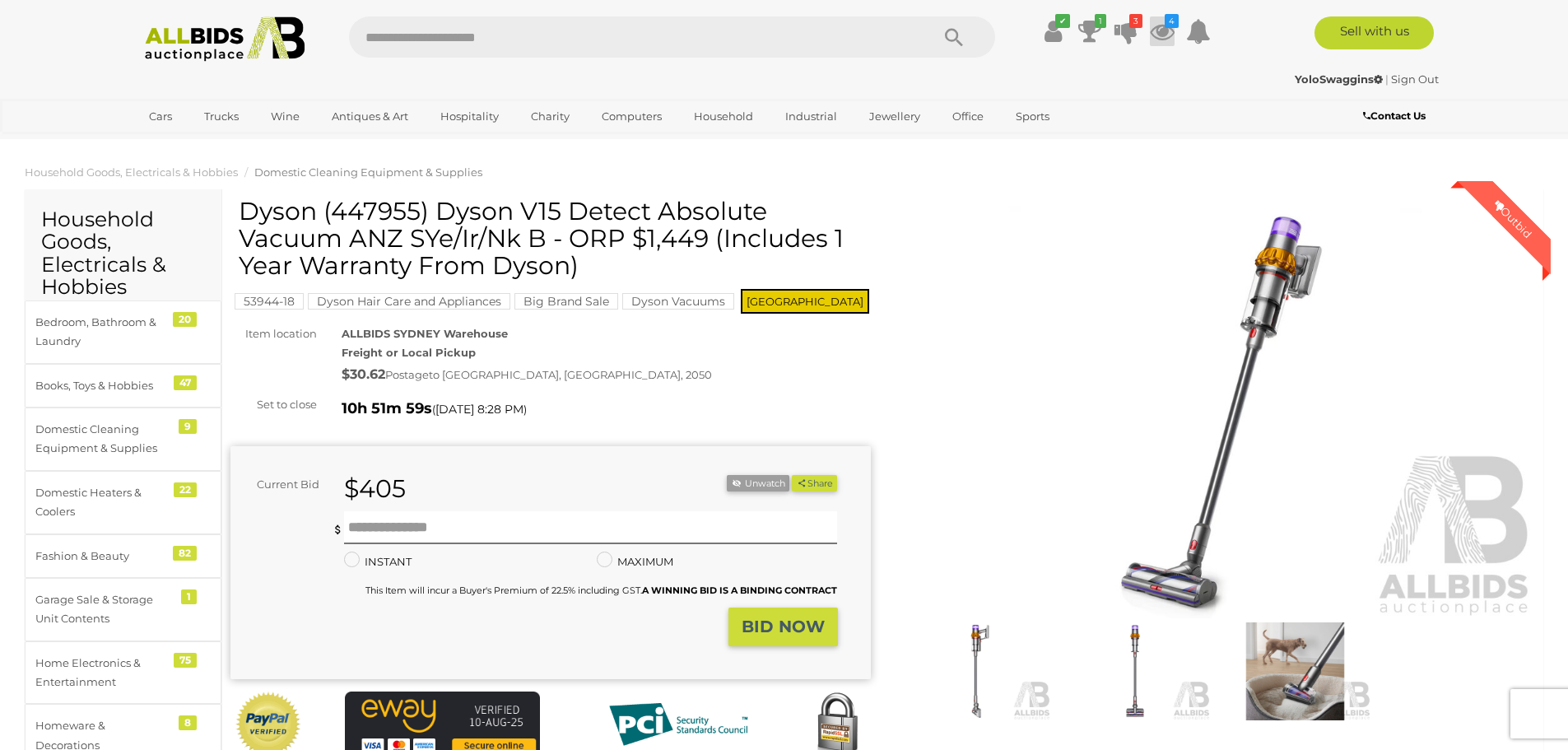
click at [1158, 30] on icon at bounding box center [1162, 31] width 25 height 29
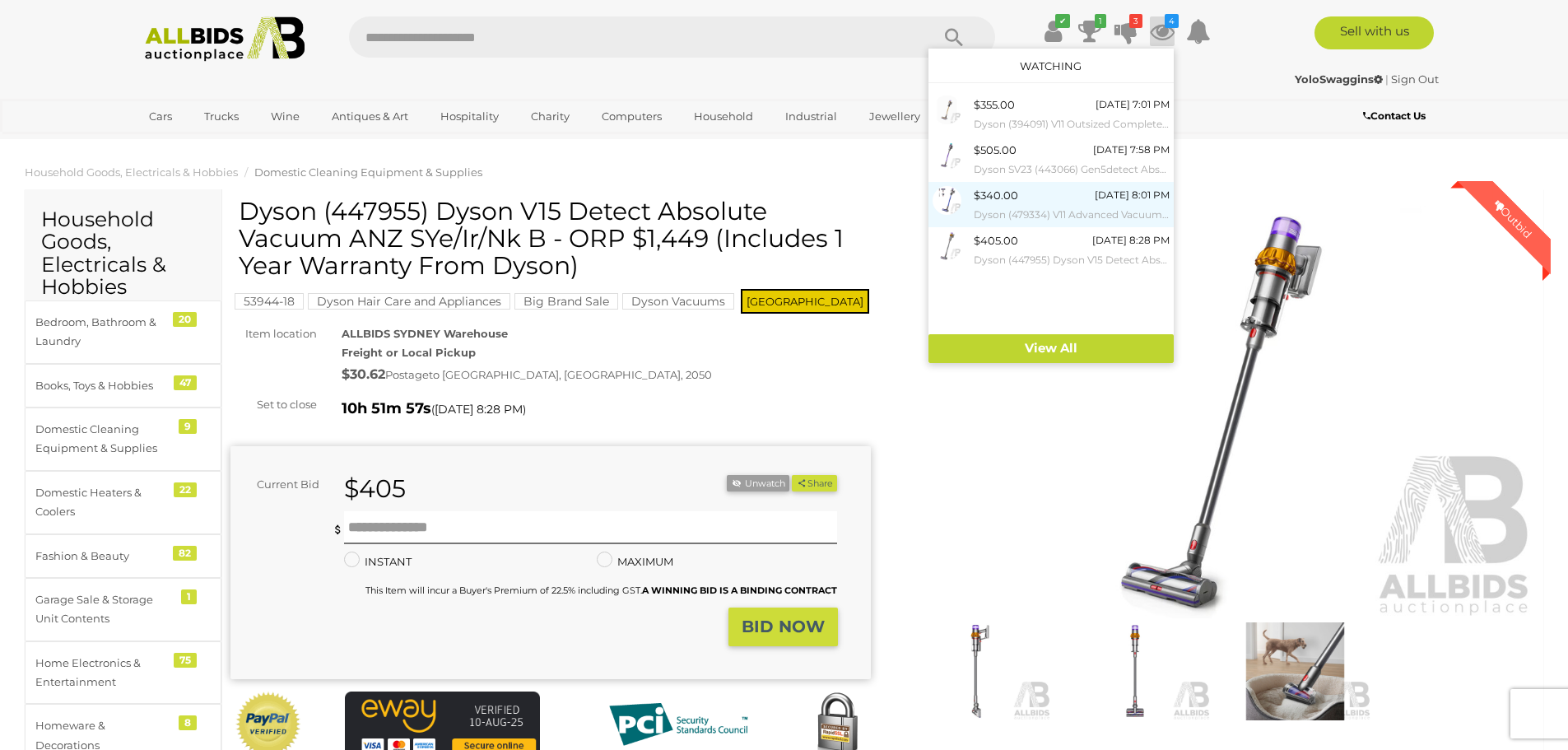
click at [1066, 198] on div "$340.00 Today 8:01 PM Dyson (479334) V11 Advanced Vacuum - ORP $1,199 (Includes…" at bounding box center [1071, 204] width 196 height 37
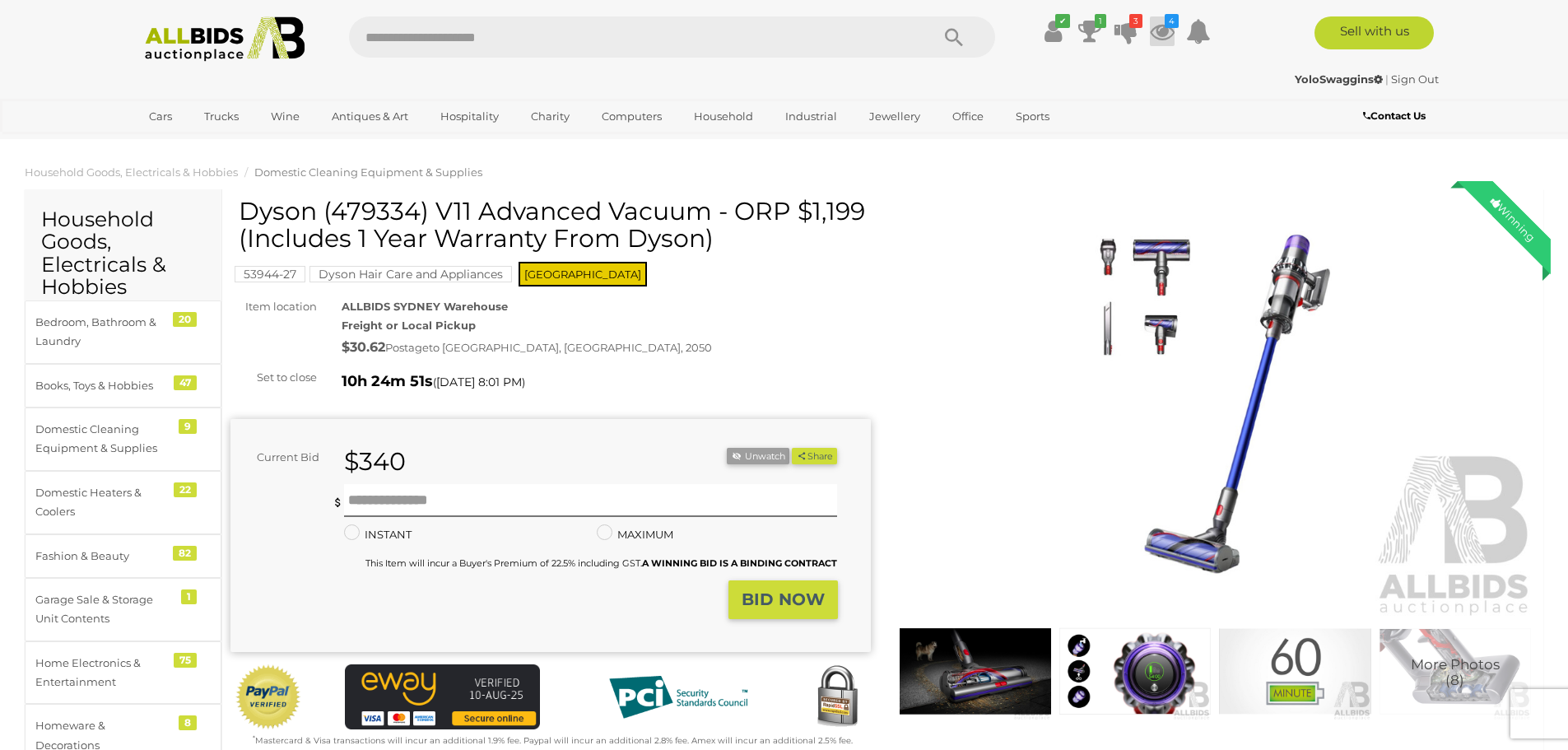
click at [1156, 31] on icon at bounding box center [1162, 31] width 25 height 29
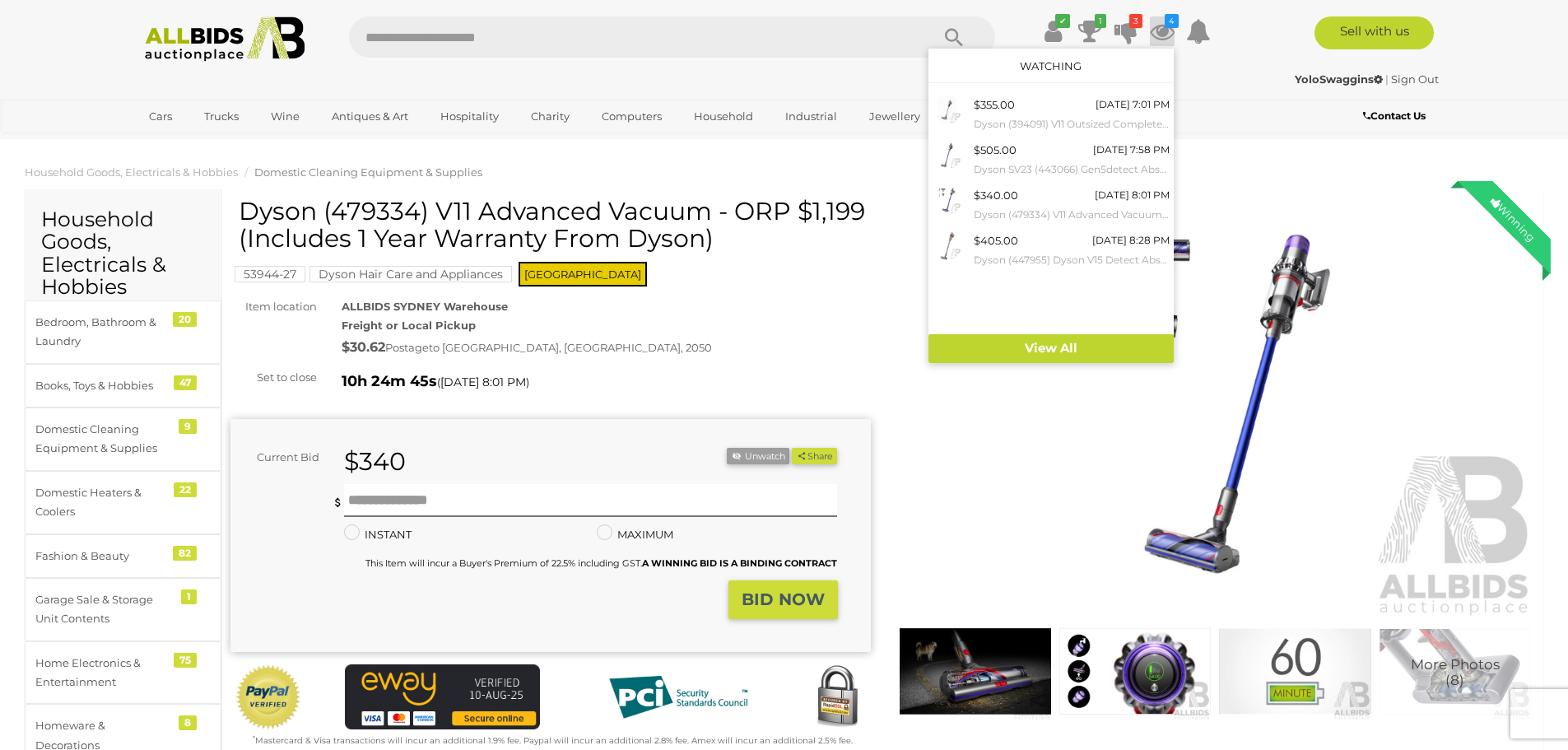
click at [1156, 32] on icon at bounding box center [1162, 31] width 25 height 29
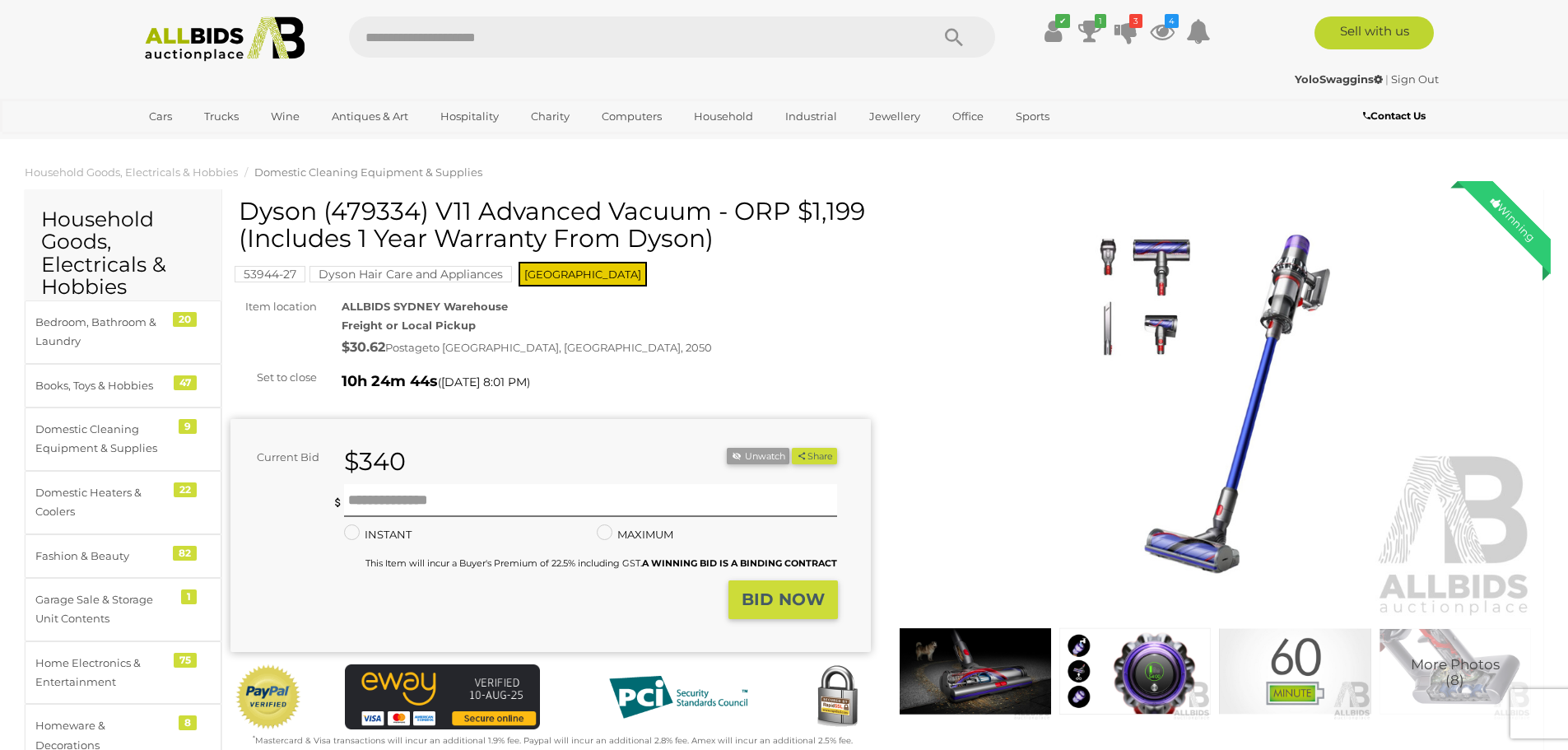
click at [926, 332] on img at bounding box center [1216, 412] width 640 height 412
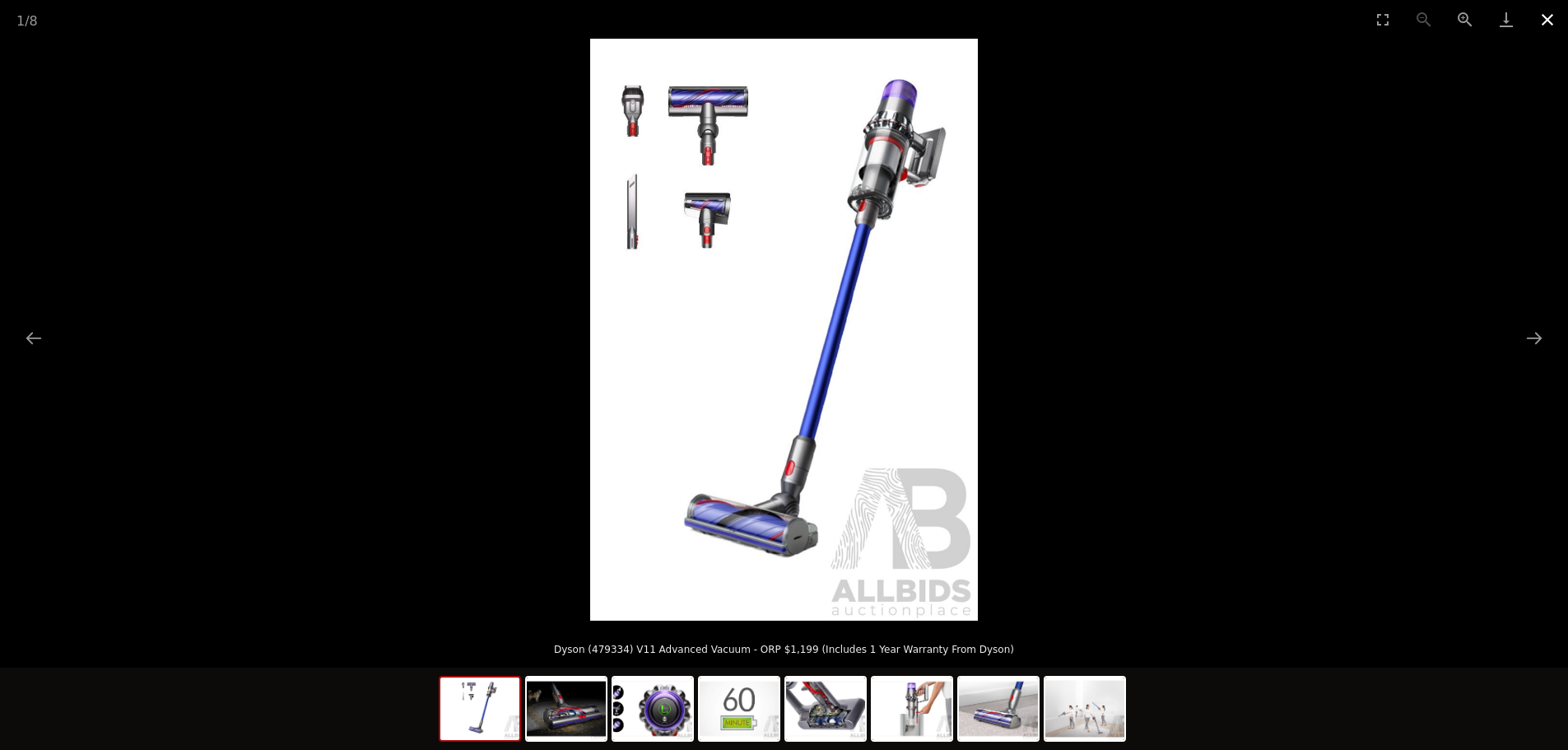
click at [1549, 19] on button "Close gallery" at bounding box center [1547, 19] width 41 height 39
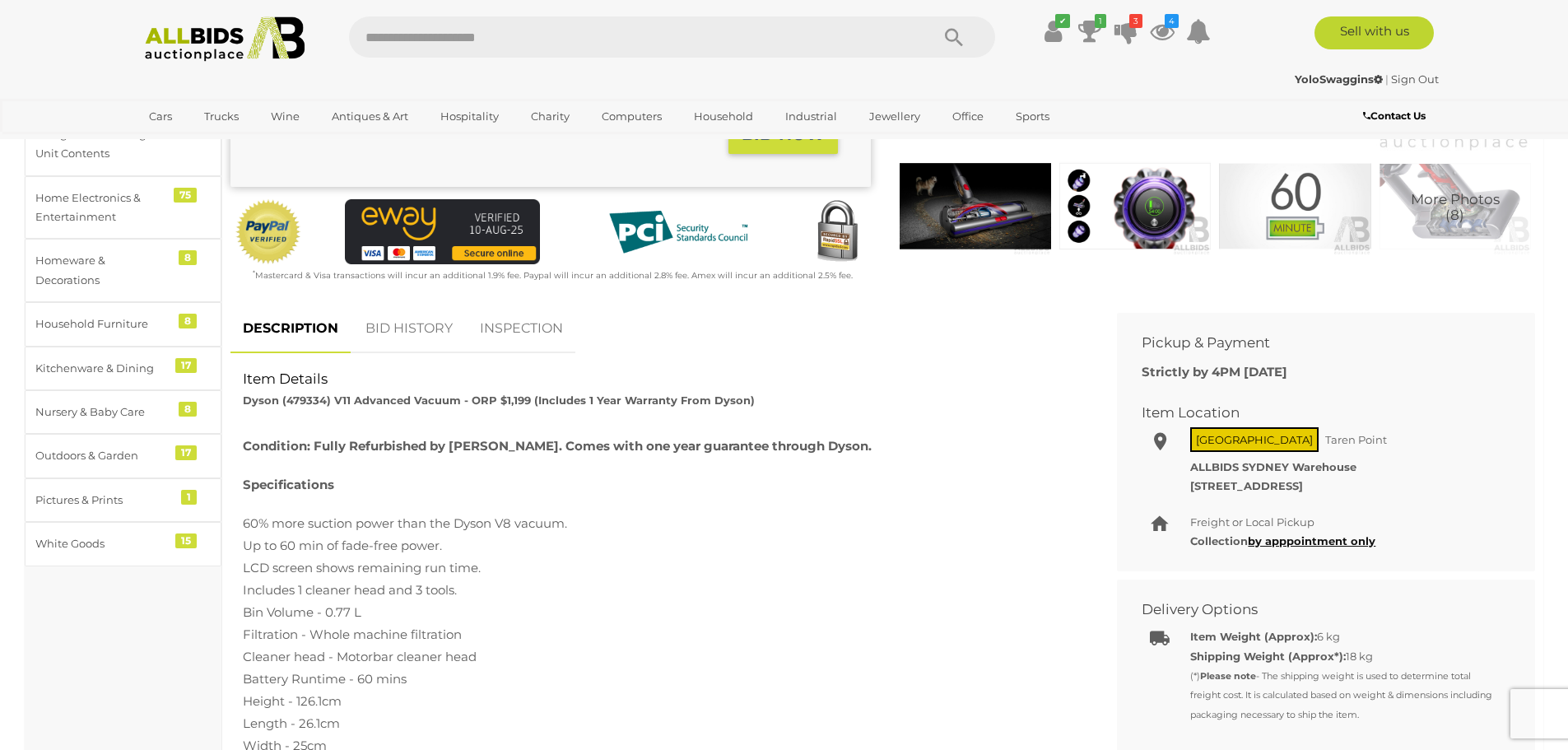
scroll to position [494, 0]
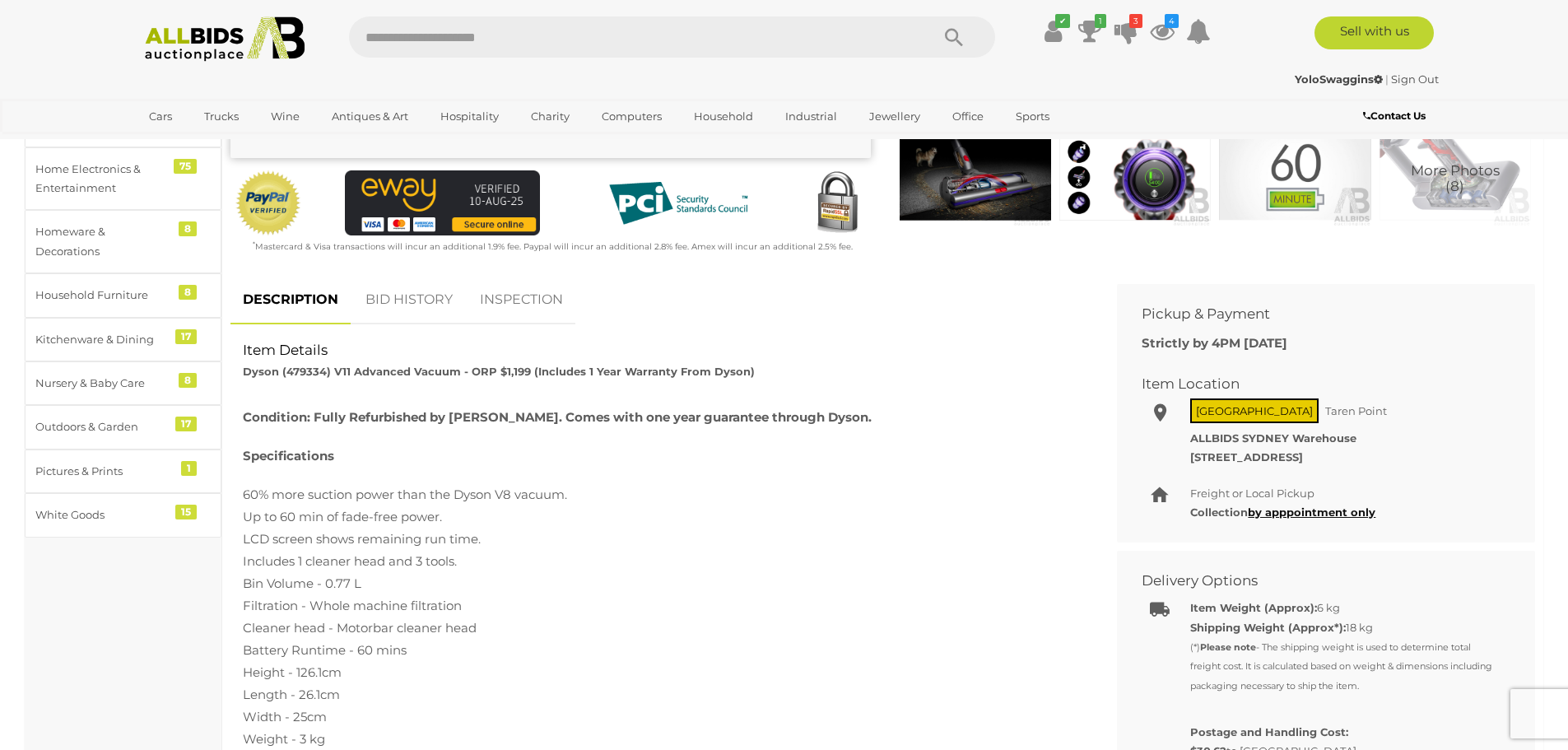
click at [441, 306] on link "BID HISTORY" at bounding box center [409, 300] width 112 height 49
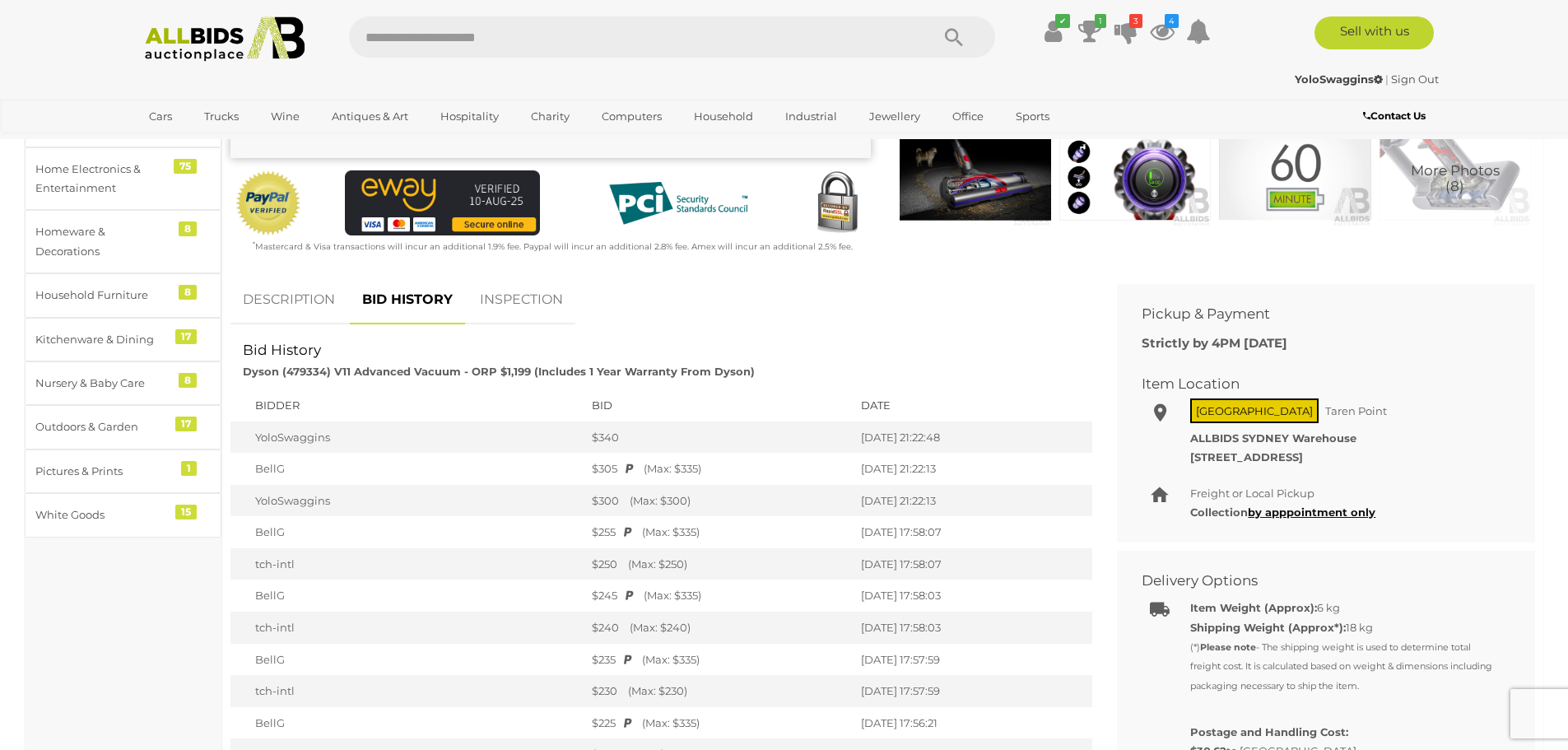
click at [514, 296] on link "INSPECTION" at bounding box center [521, 300] width 108 height 49
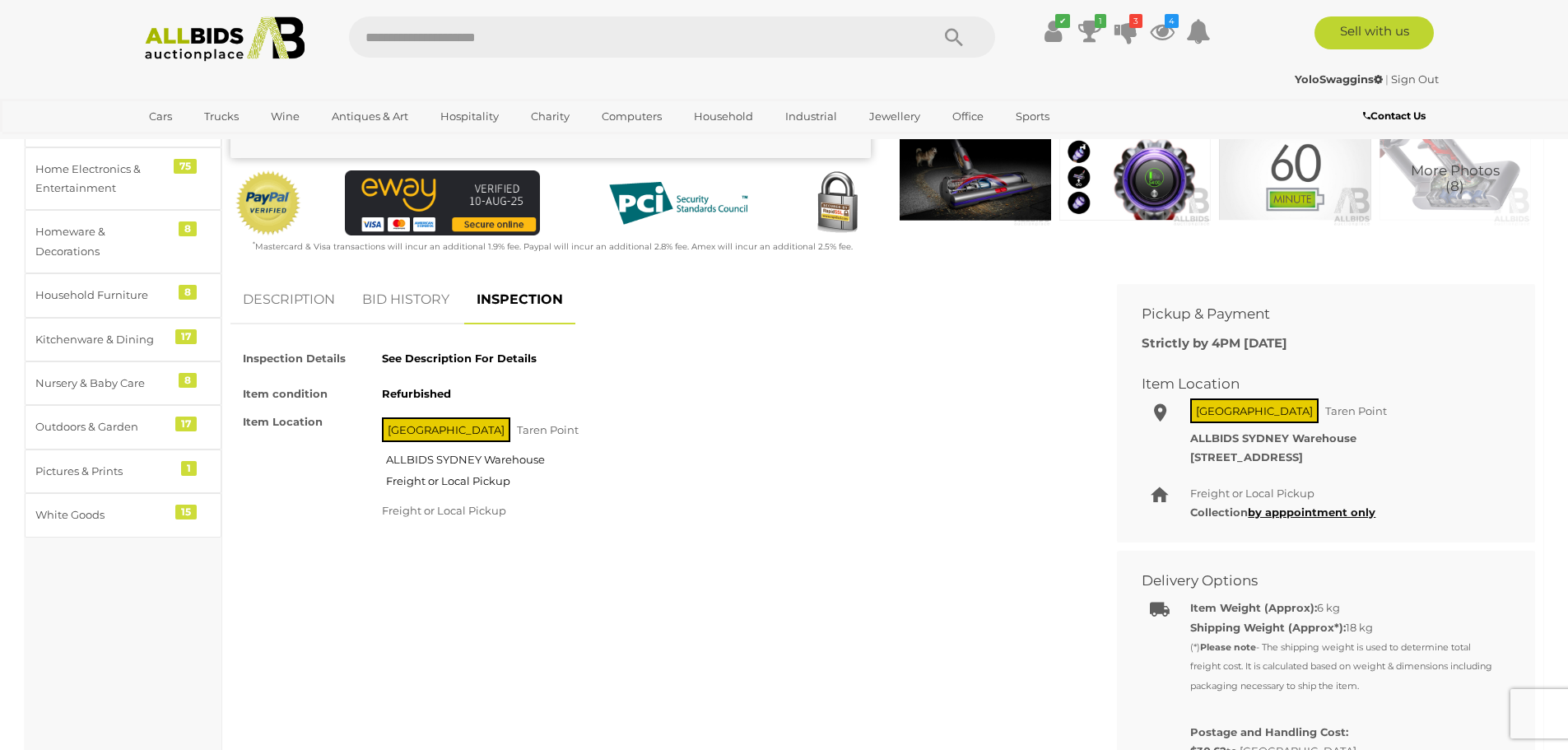
click at [391, 297] on link "BID HISTORY" at bounding box center [406, 300] width 112 height 49
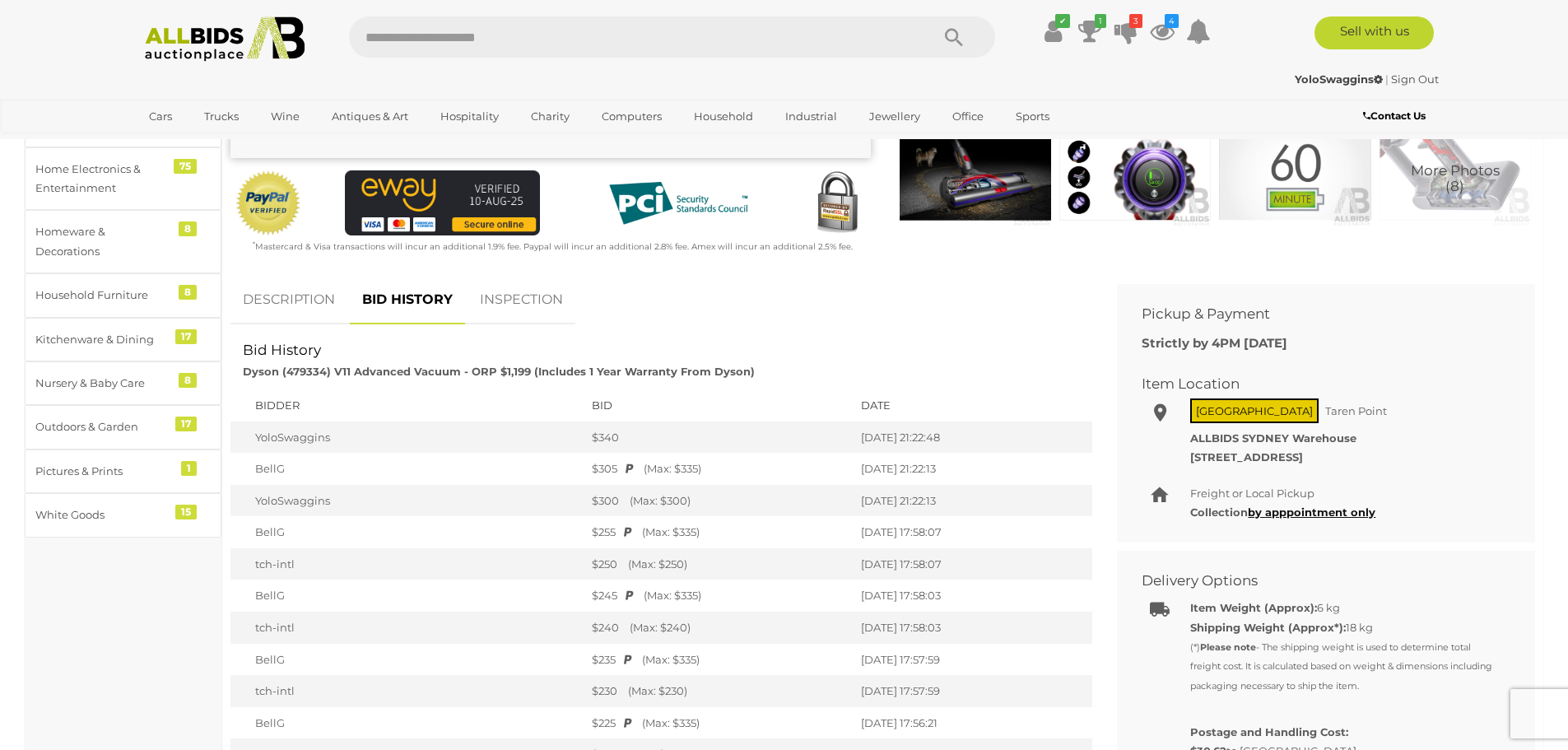
click at [294, 295] on link "DESCRIPTION" at bounding box center [289, 300] width 117 height 49
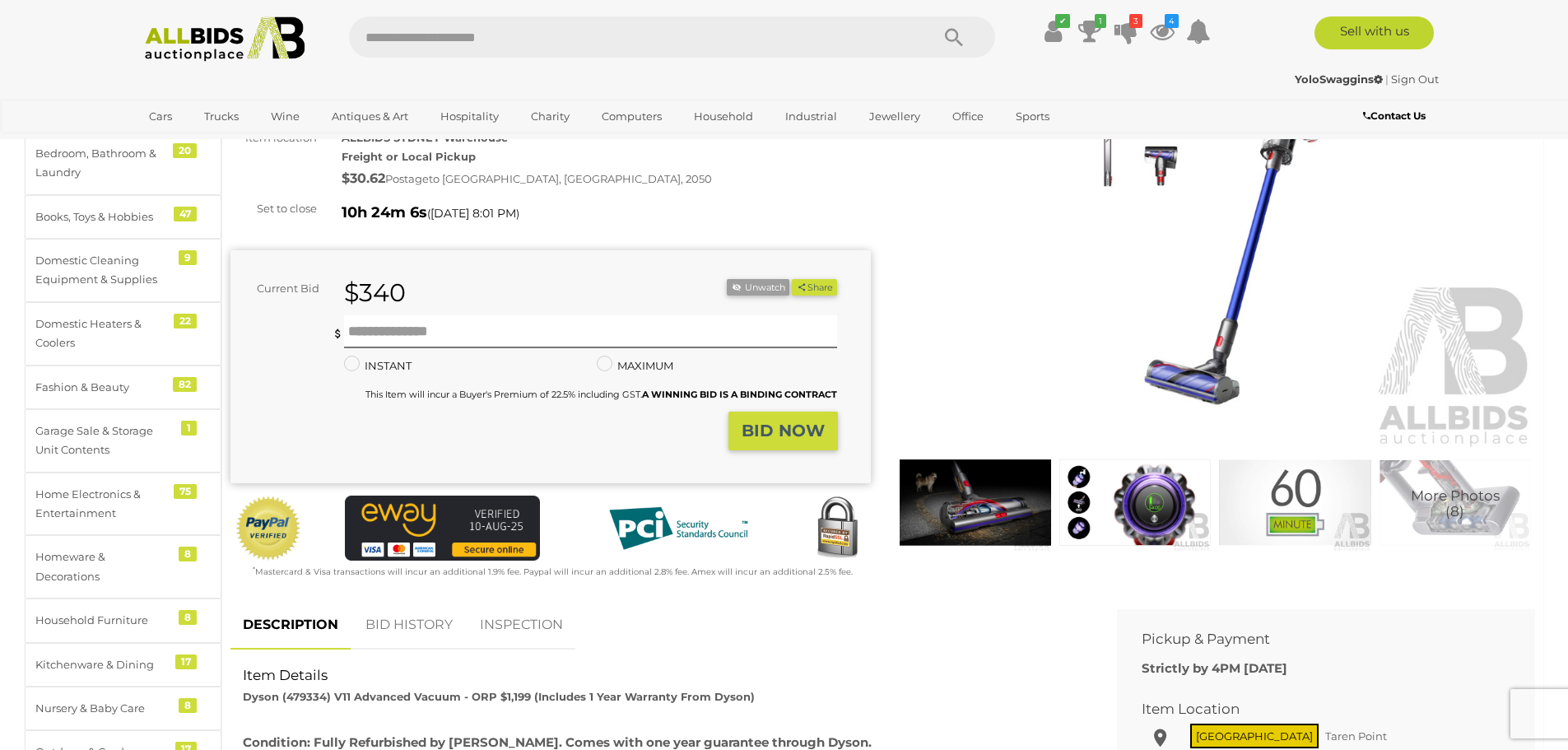
scroll to position [0, 0]
